Goal: Communication & Community: Answer question/provide support

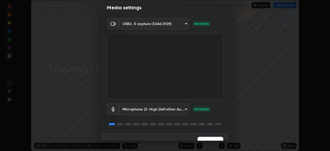
scroll to position [18, 0]
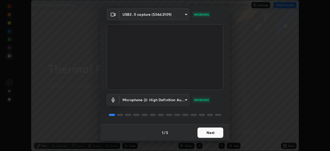
click at [207, 134] on button "Next" at bounding box center [210, 132] width 26 height 10
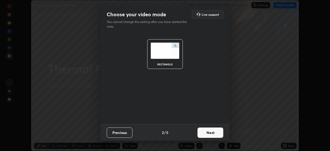
click at [207, 134] on button "Next" at bounding box center [210, 132] width 26 height 10
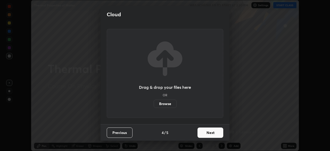
click at [206, 134] on button "Next" at bounding box center [210, 132] width 26 height 10
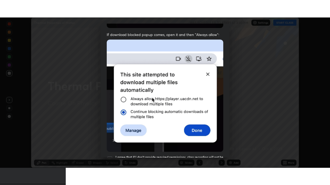
scroll to position [123, 0]
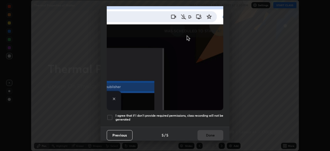
click at [109, 115] on div at bounding box center [110, 117] width 6 height 6
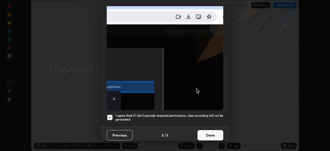
click at [207, 134] on button "Done" at bounding box center [210, 135] width 26 height 10
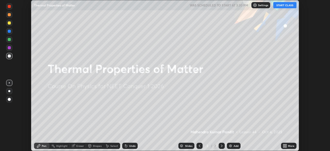
click at [283, 6] on button "START CLASS" at bounding box center [284, 5] width 23 height 6
click at [284, 145] on icon at bounding box center [283, 144] width 1 height 1
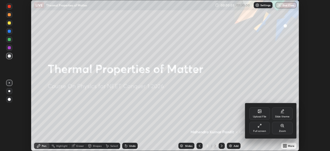
click at [257, 128] on div "Full screen" at bounding box center [259, 128] width 21 height 12
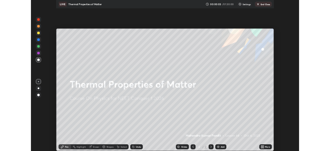
scroll to position [185, 330]
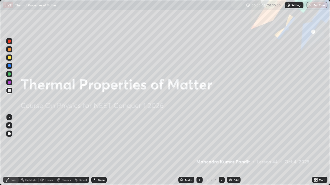
click at [228, 150] on img at bounding box center [230, 180] width 4 height 4
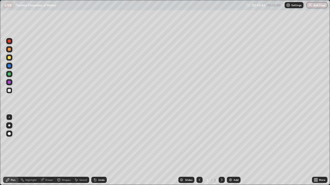
click at [62, 150] on div "Shapes" at bounding box center [66, 180] width 9 height 3
click at [47, 150] on div "Eraser" at bounding box center [49, 180] width 8 height 3
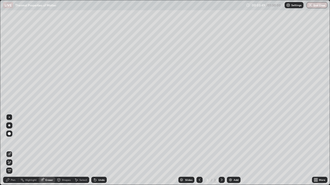
click at [13, 150] on div "Pen" at bounding box center [13, 180] width 5 height 3
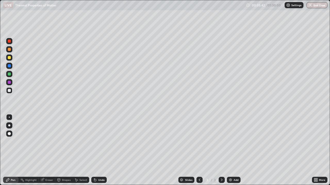
click at [47, 150] on div "Eraser" at bounding box center [49, 180] width 8 height 3
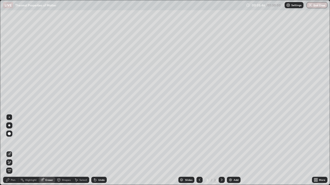
click at [12, 150] on div "Pen" at bounding box center [13, 180] width 5 height 3
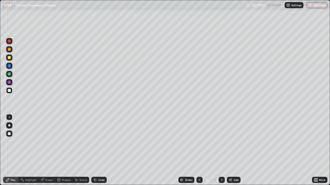
click at [96, 150] on div "Undo" at bounding box center [98, 180] width 15 height 6
click at [94, 150] on icon at bounding box center [95, 181] width 2 height 2
click at [230, 150] on img at bounding box center [230, 180] width 4 height 4
click at [228, 150] on img at bounding box center [230, 180] width 4 height 4
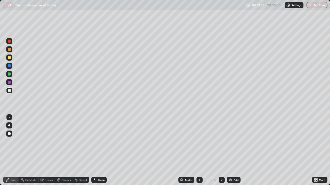
click at [198, 150] on icon at bounding box center [199, 180] width 4 height 4
click at [230, 150] on img at bounding box center [230, 180] width 4 height 4
click at [10, 57] on div at bounding box center [9, 57] width 3 height 3
click at [199, 150] on icon at bounding box center [199, 180] width 4 height 4
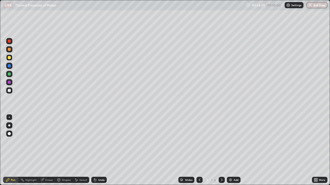
click at [221, 150] on icon at bounding box center [221, 180] width 4 height 4
click at [230, 150] on img at bounding box center [230, 180] width 4 height 4
click at [198, 150] on icon at bounding box center [199, 180] width 4 height 4
click at [220, 150] on icon at bounding box center [221, 180] width 4 height 4
click at [221, 150] on icon at bounding box center [221, 180] width 4 height 4
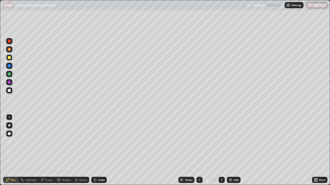
click at [95, 150] on icon at bounding box center [95, 181] width 2 height 2
click at [49, 150] on div "Eraser" at bounding box center [49, 180] width 8 height 3
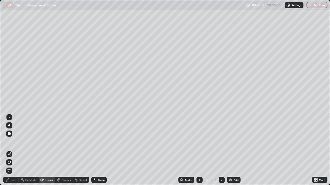
click at [12, 150] on div "Pen" at bounding box center [13, 180] width 5 height 3
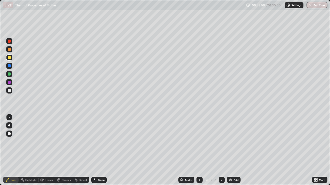
click at [97, 150] on div "Undo" at bounding box center [98, 180] width 15 height 6
click at [82, 150] on div "Select" at bounding box center [83, 180] width 8 height 3
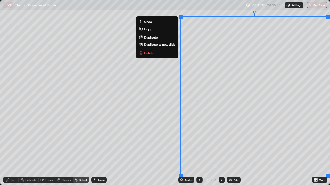
click at [160, 45] on p "Duplicate to new slide" at bounding box center [159, 45] width 31 height 4
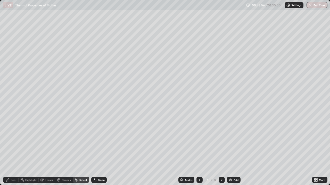
click at [14, 150] on div "Pen" at bounding box center [13, 180] width 5 height 3
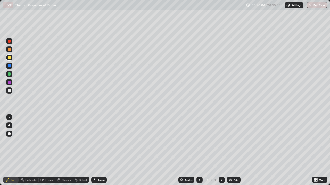
click at [47, 150] on div "Eraser" at bounding box center [49, 180] width 8 height 3
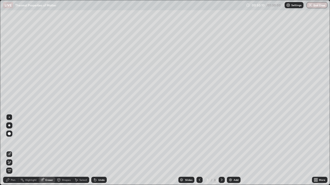
click at [13, 150] on div "Pen" at bounding box center [13, 180] width 5 height 3
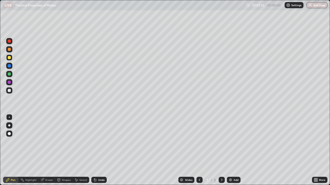
click at [230, 150] on img at bounding box center [230, 180] width 4 height 4
click at [102, 150] on div "Undo" at bounding box center [98, 180] width 15 height 6
click at [319, 150] on div "More" at bounding box center [322, 180] width 6 height 3
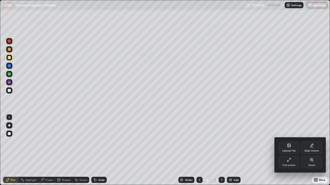
click at [291, 150] on div "Full screen" at bounding box center [288, 162] width 21 height 12
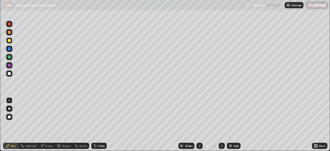
scroll to position [25608, 25429]
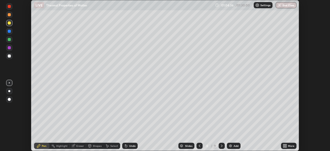
click at [287, 6] on button "End Class" at bounding box center [285, 5] width 21 height 6
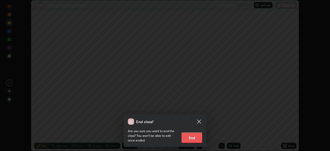
click at [273, 121] on div "End class? Are you sure you want to end the class? You won’t be able to edit on…" at bounding box center [165, 75] width 330 height 151
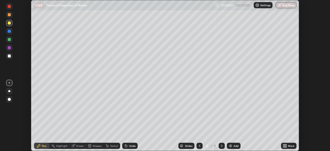
click at [290, 5] on button "End Class" at bounding box center [285, 5] width 21 height 6
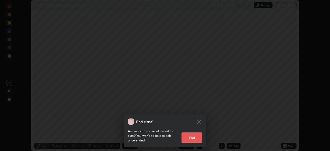
click at [189, 138] on button "End" at bounding box center [191, 137] width 21 height 10
